Goal: Transaction & Acquisition: Obtain resource

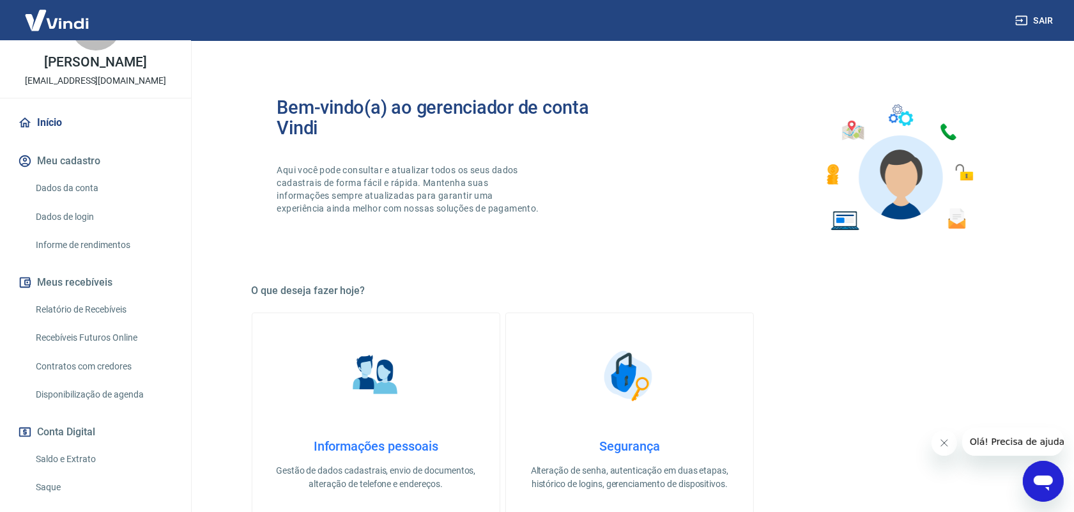
scroll to position [80, 0]
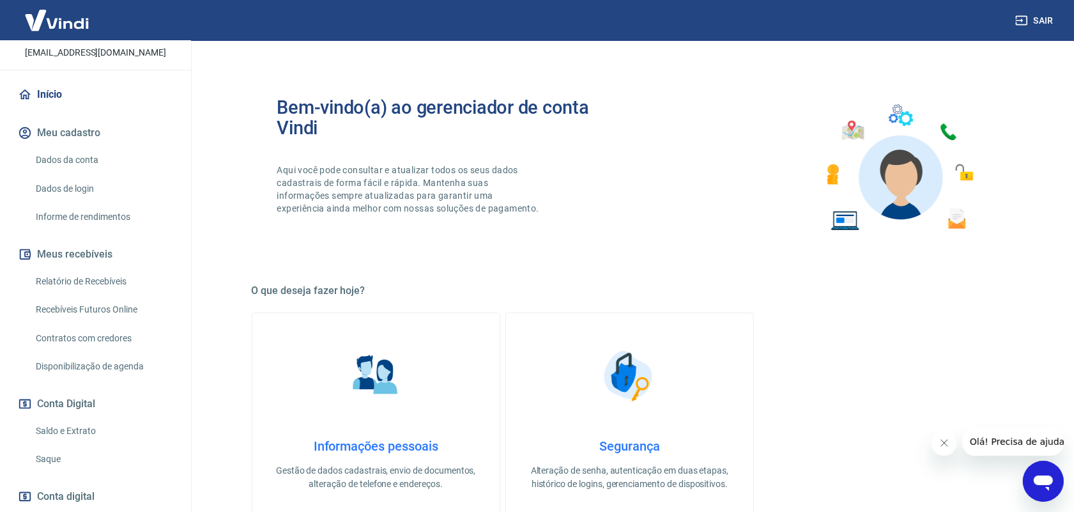
click at [54, 458] on link "Saque" at bounding box center [103, 459] width 145 height 26
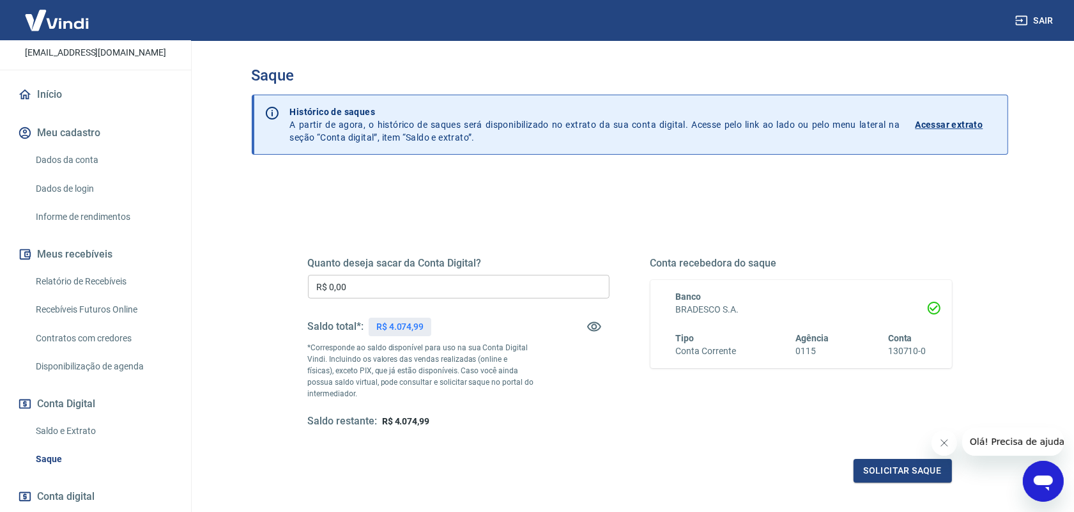
click at [103, 274] on link "Relatório de Recebíveis" at bounding box center [103, 281] width 145 height 26
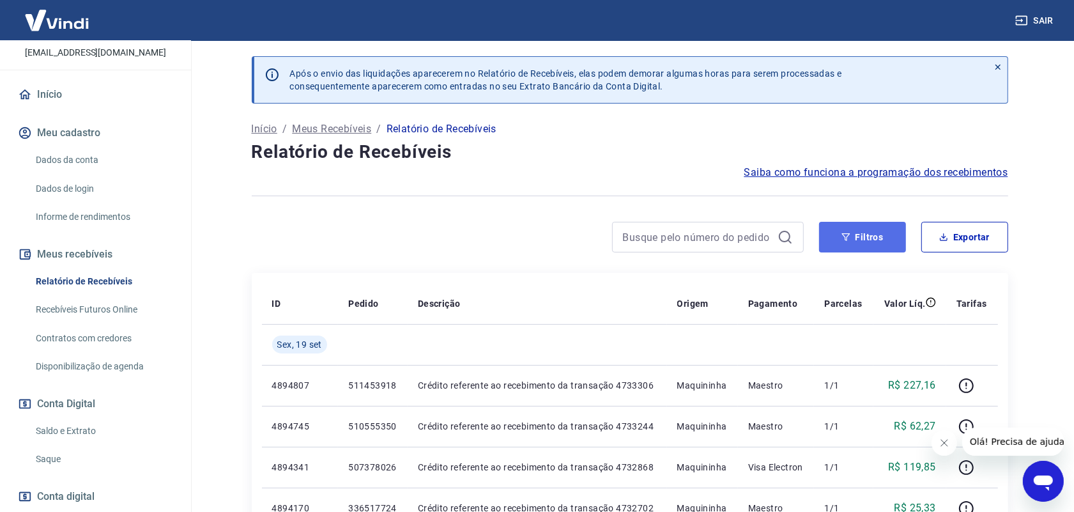
click at [863, 238] on button "Filtros" at bounding box center [862, 237] width 87 height 31
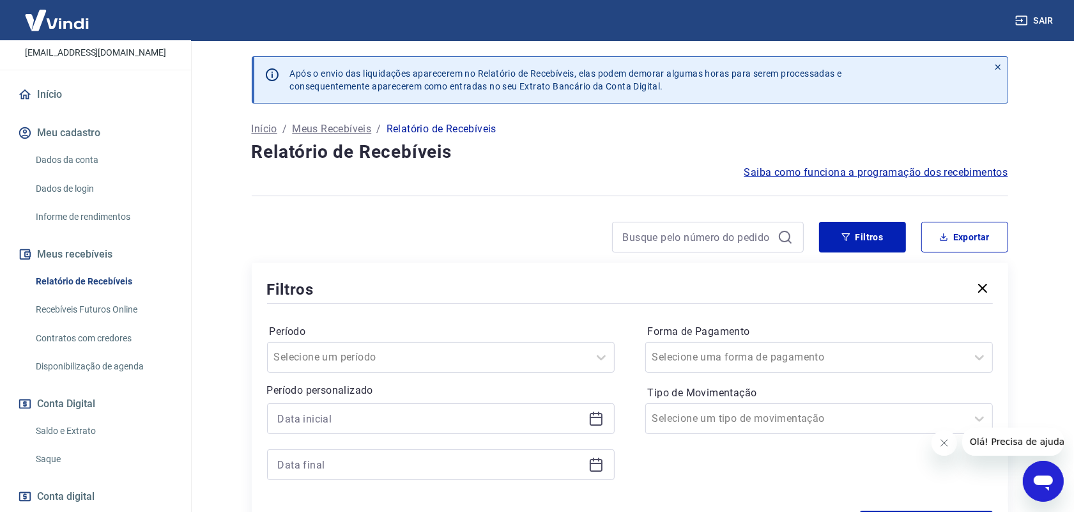
click at [598, 420] on icon at bounding box center [596, 418] width 15 height 15
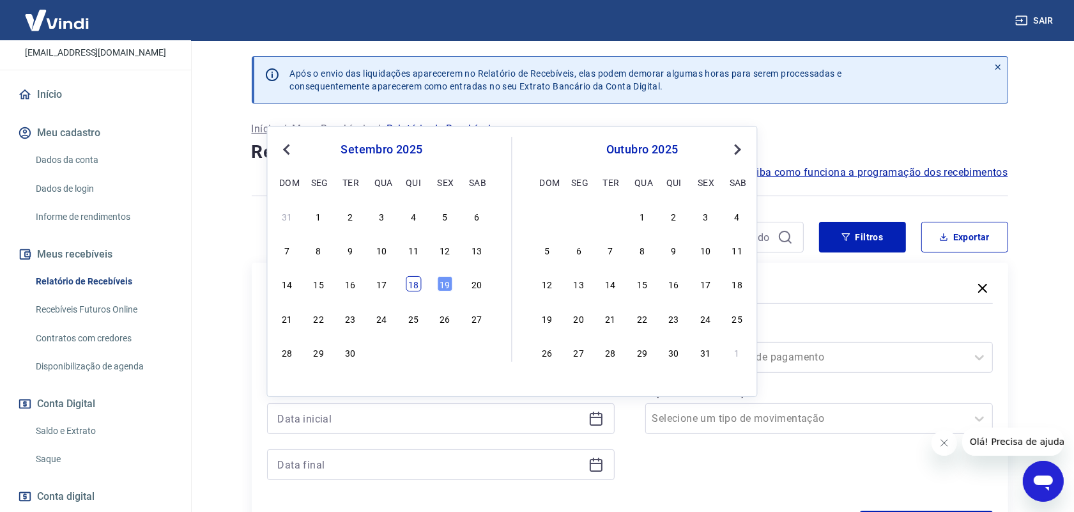
click at [415, 283] on div "18" at bounding box center [413, 283] width 15 height 15
type input "[DATE]"
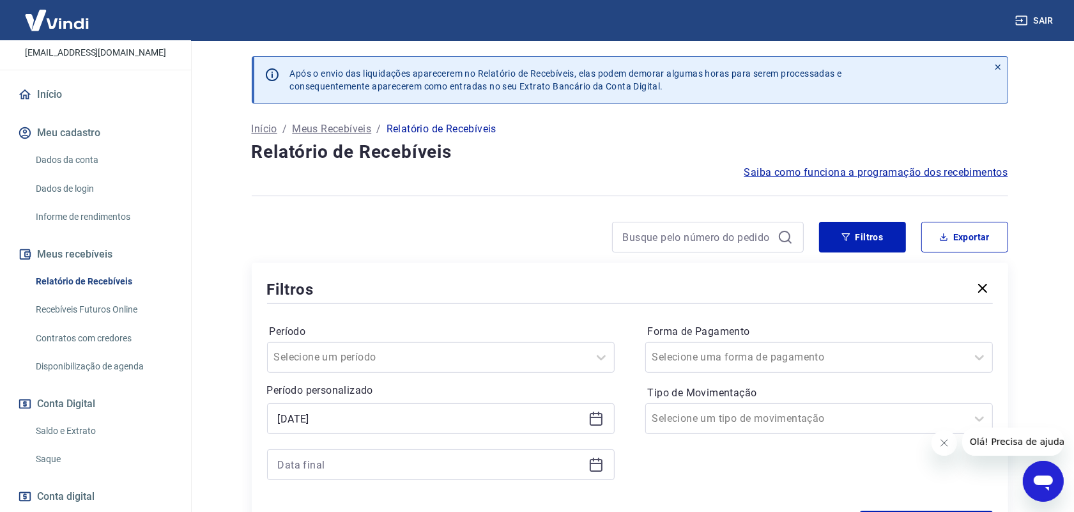
click at [594, 468] on icon at bounding box center [596, 464] width 15 height 15
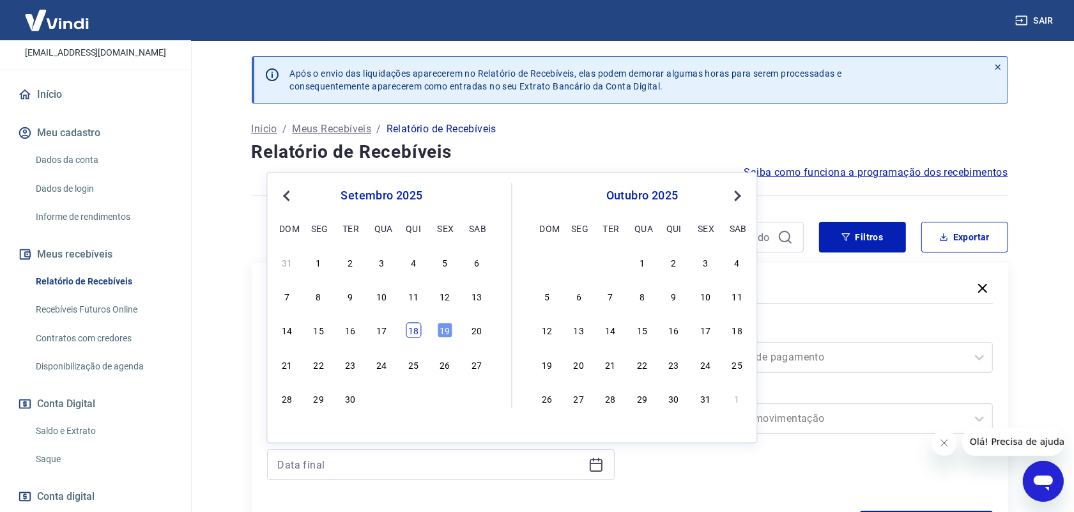
click at [417, 333] on div "18" at bounding box center [413, 330] width 15 height 15
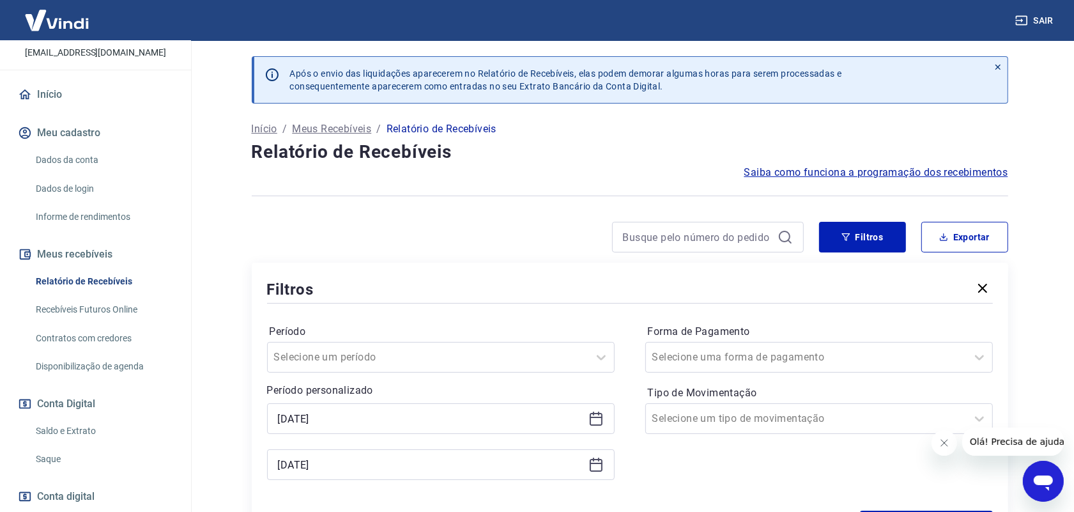
type input "[DATE]"
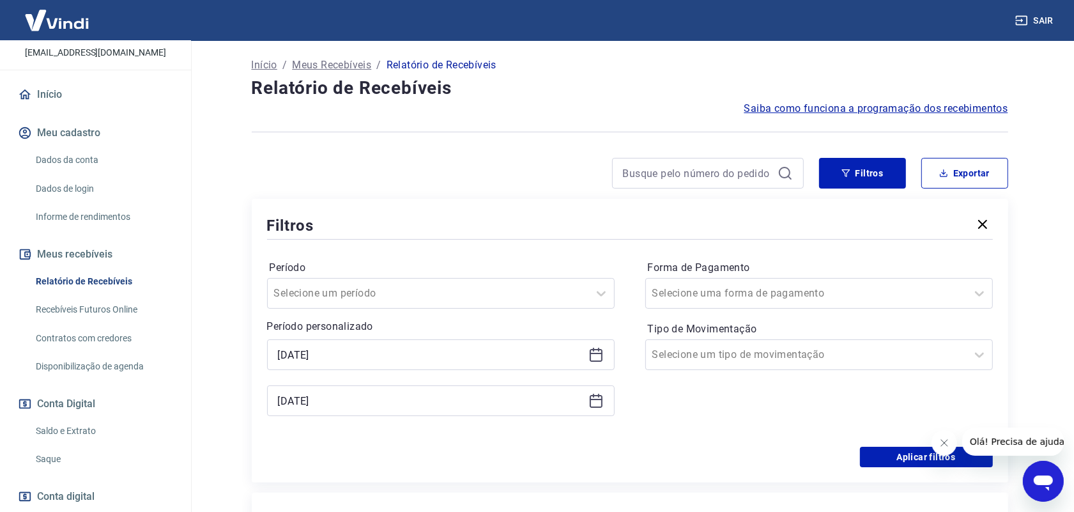
scroll to position [240, 0]
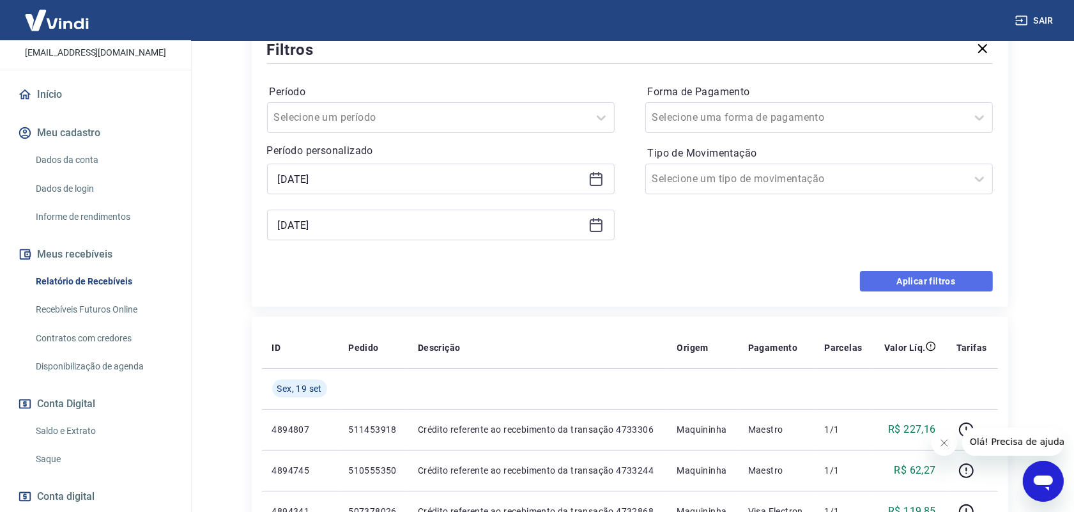
click at [904, 283] on button "Aplicar filtros" at bounding box center [926, 281] width 133 height 20
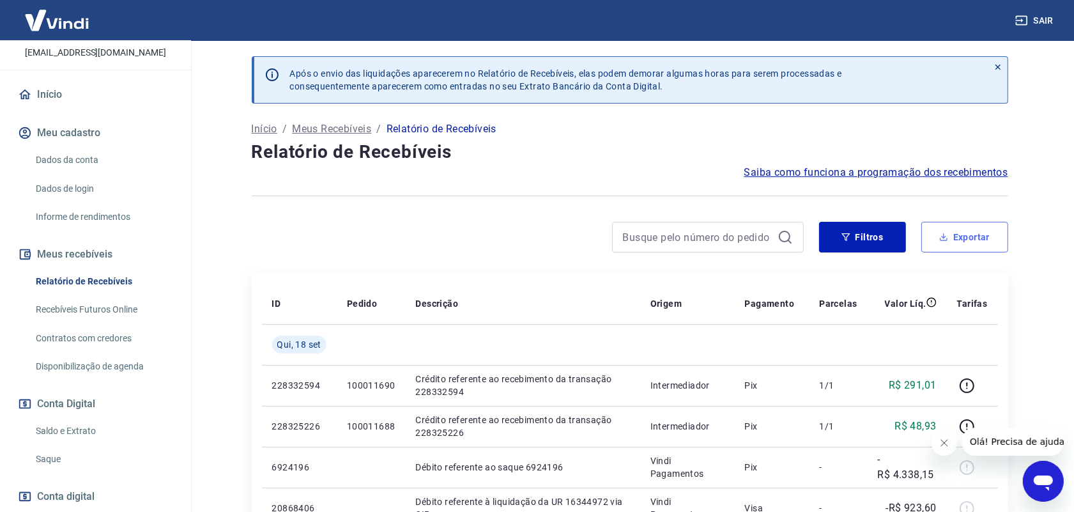
click at [957, 234] on button "Exportar" at bounding box center [965, 237] width 87 height 31
type input "[DATE]"
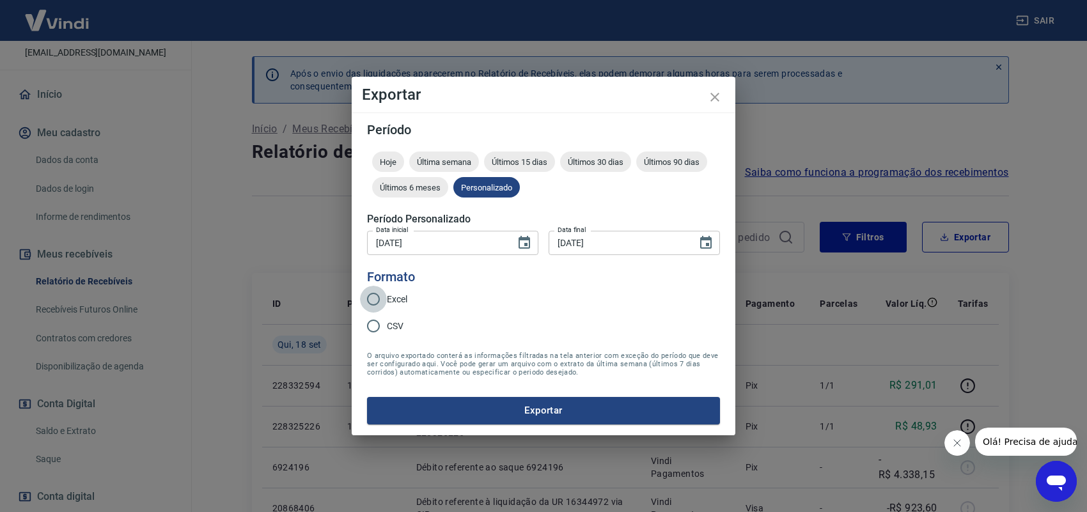
click at [375, 295] on input "Excel" at bounding box center [373, 299] width 27 height 27
radio input "true"
click at [522, 405] on button "Exportar" at bounding box center [543, 410] width 353 height 27
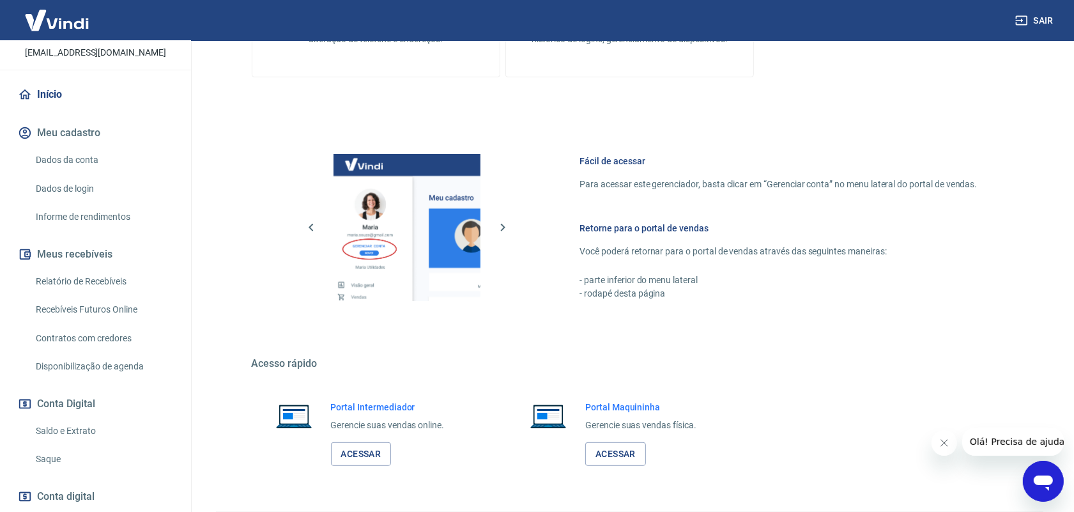
scroll to position [479, 0]
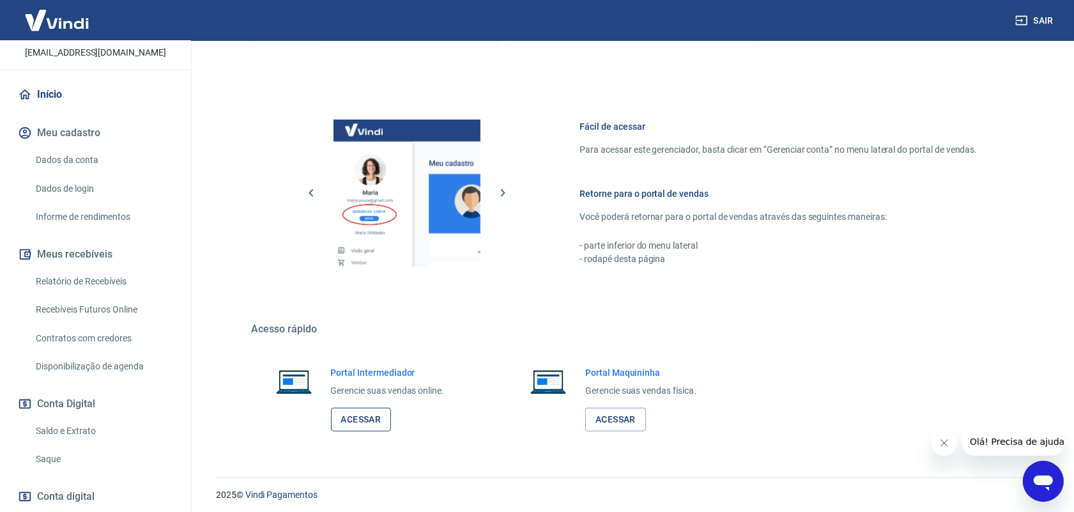
click at [352, 420] on link "Acessar" at bounding box center [361, 420] width 61 height 24
